Goal: Task Accomplishment & Management: Complete application form

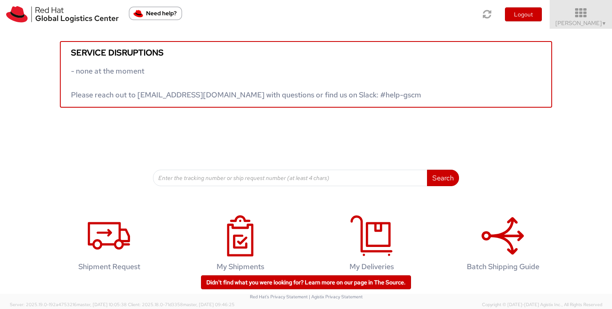
click at [577, 23] on span "[PERSON_NAME] ▼" at bounding box center [581, 22] width 51 height 7
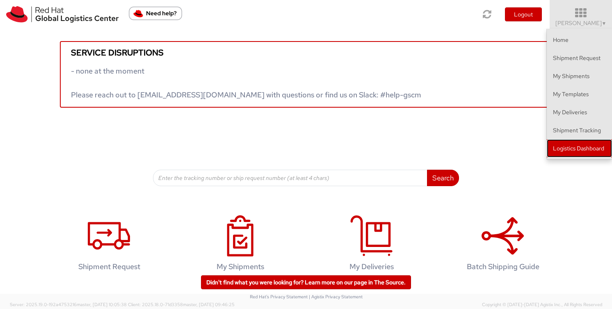
click at [559, 147] on link "Logistics Dashboard" at bounding box center [579, 148] width 65 height 18
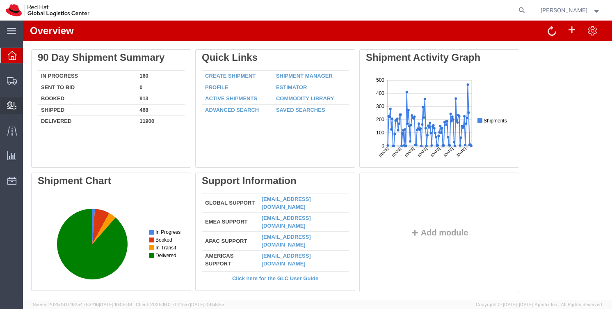
click at [0, 0] on span "Create Delivery" at bounding box center [0, 0] width 0 height 0
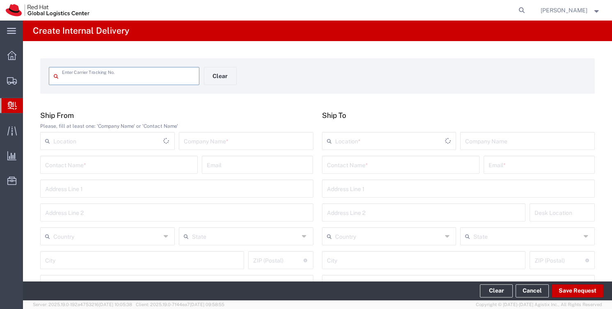
click at [94, 77] on input "text" at bounding box center [128, 75] width 133 height 14
type input "1ZK100A6YW61585880"
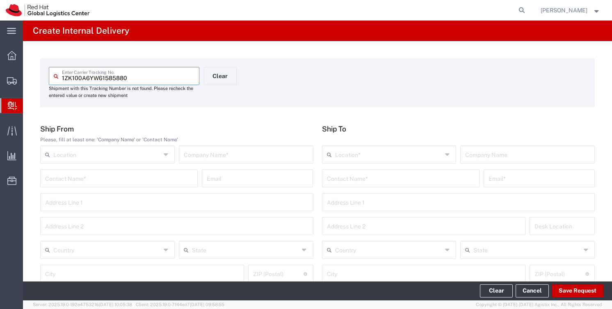
click at [208, 154] on input "text" at bounding box center [246, 153] width 125 height 14
type input "Maven group services"
click at [330, 183] on input "text" at bounding box center [401, 177] width 148 height 14
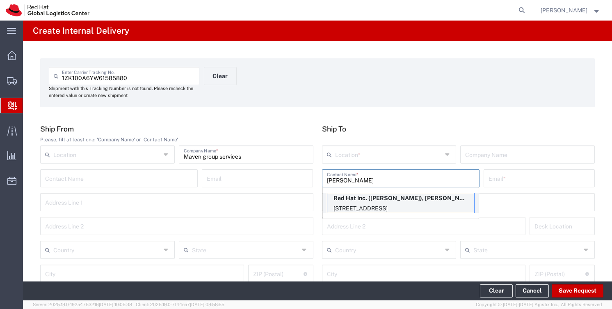
type input "Kelley"
click at [355, 197] on p "Red Hat Inc. (kelley Glynn-Paulsen), kglynnpa@redhat.com" at bounding box center [400, 198] width 147 height 10
type input "RH - Lowell"
type input "Red Hat Inc."
type input "[PERSON_NAME]"
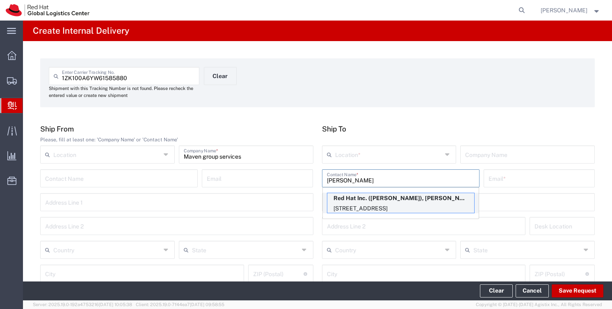
type input "kglynnpa@redhat.com"
type input "900 Chelmsford St"
type input "FLEX"
type input "United States"
type input "LOWELL"
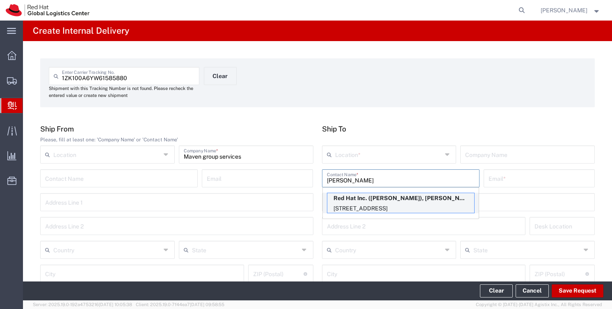
type input "01851"
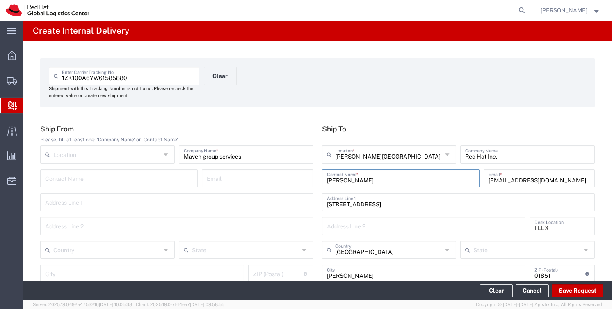
type input "Massachusetts"
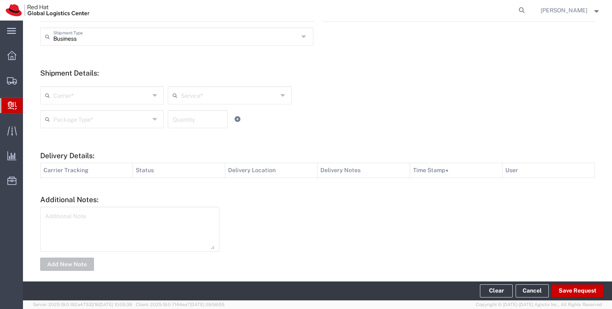
scroll to position [291, 0]
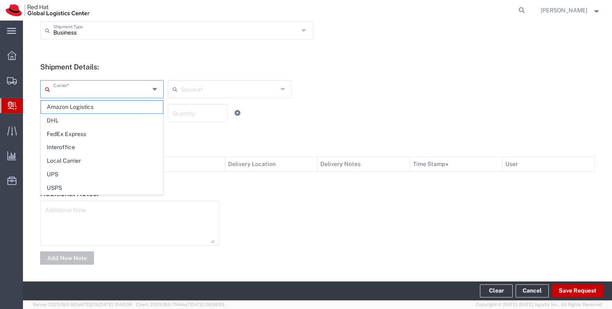
click at [113, 89] on input "text" at bounding box center [101, 88] width 96 height 14
click at [80, 172] on span "UPS" at bounding box center [102, 174] width 122 height 13
type input "UPS"
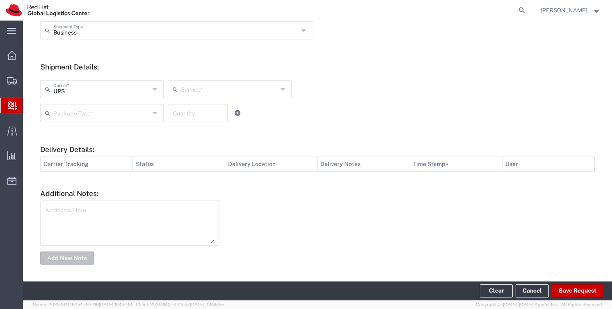
click at [185, 90] on input "text" at bounding box center [229, 88] width 96 height 14
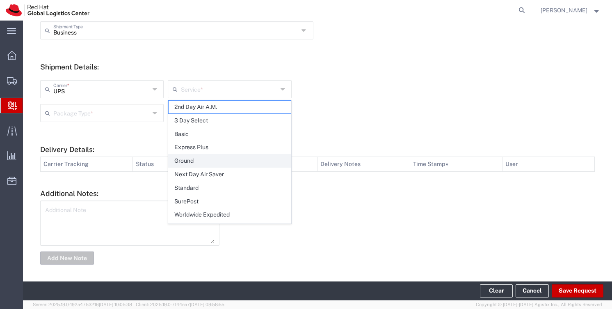
click at [187, 156] on span "Ground" at bounding box center [230, 160] width 122 height 13
type input "Ground"
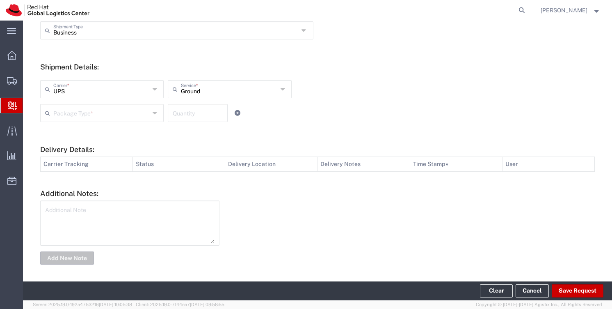
click at [183, 120] on div "Quantity" at bounding box center [198, 113] width 60 height 18
type input "1"
click at [132, 112] on input "text" at bounding box center [101, 112] width 96 height 14
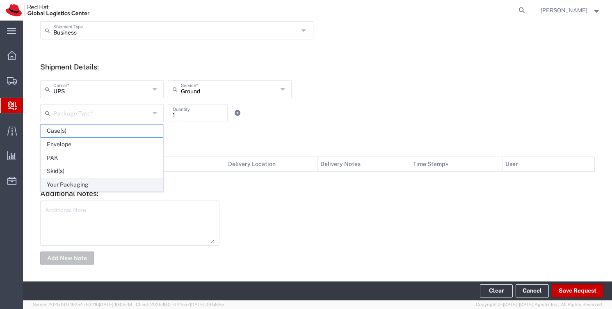
click at [76, 181] on span "Your Packaging" at bounding box center [102, 184] width 122 height 13
type input "Your Packaging"
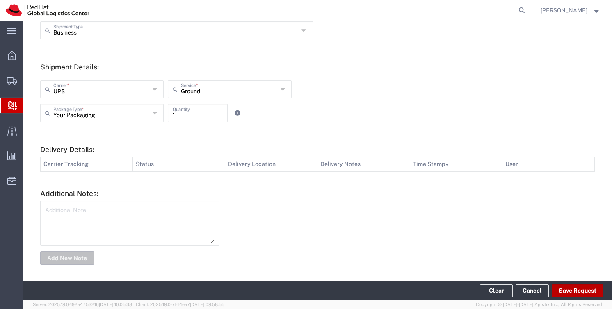
click at [558, 291] on button "Save Request" at bounding box center [578, 290] width 52 height 13
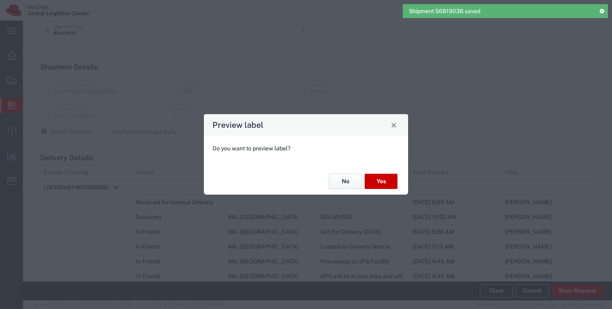
click at [350, 181] on button "No" at bounding box center [345, 181] width 33 height 15
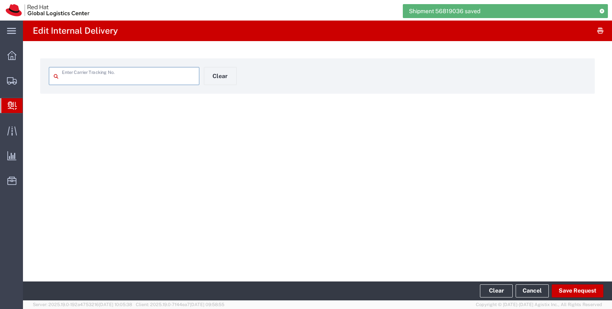
type input "1ZK100A6YW61585880"
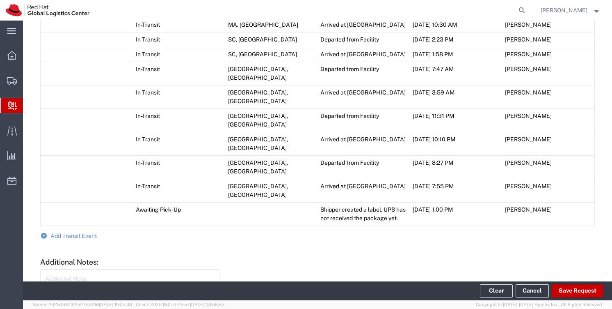
scroll to position [623, 0]
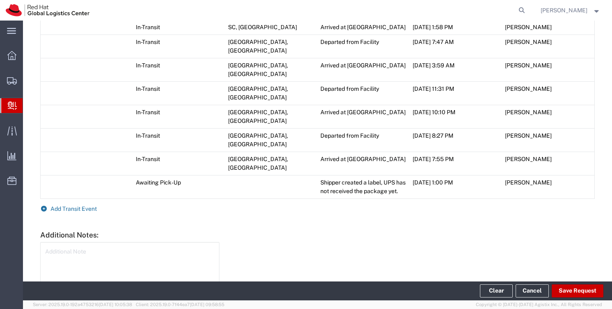
click at [83, 205] on span "Add Transit Event" at bounding box center [73, 208] width 46 height 7
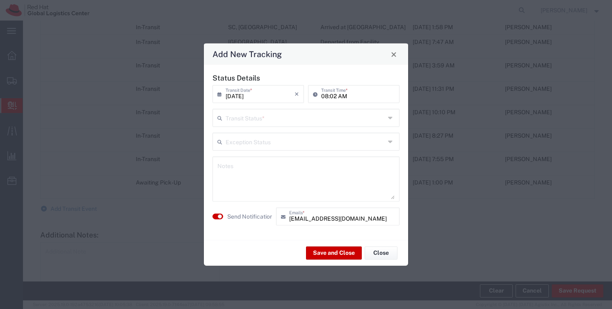
click at [256, 113] on input "text" at bounding box center [306, 117] width 160 height 14
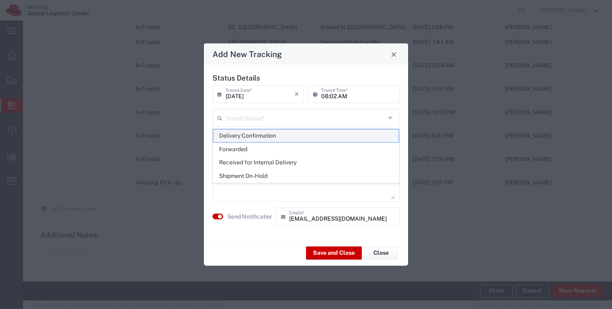
click at [259, 133] on span "Delivery Confirmation" at bounding box center [305, 135] width 185 height 13
type input "Delivery Confirmation"
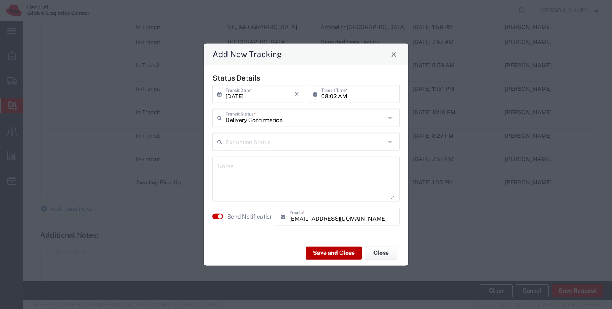
click at [333, 255] on button "Save and Close" at bounding box center [334, 252] width 56 height 13
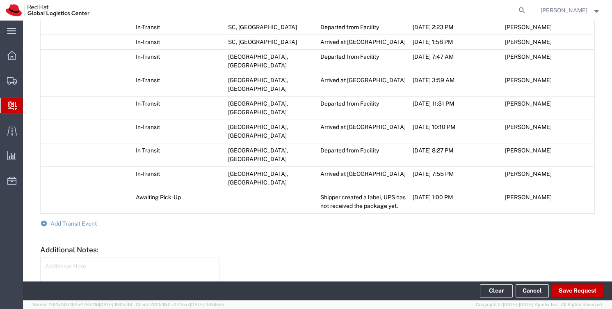
scroll to position [637, 0]
